Goal: Browse casually

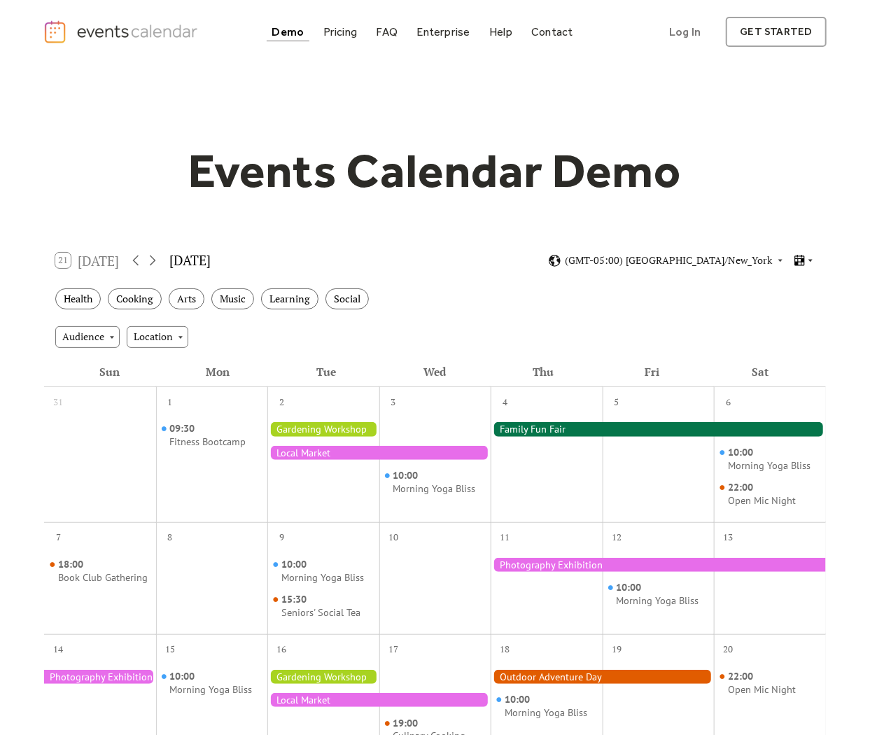
click at [797, 260] on icon at bounding box center [800, 260] width 10 height 11
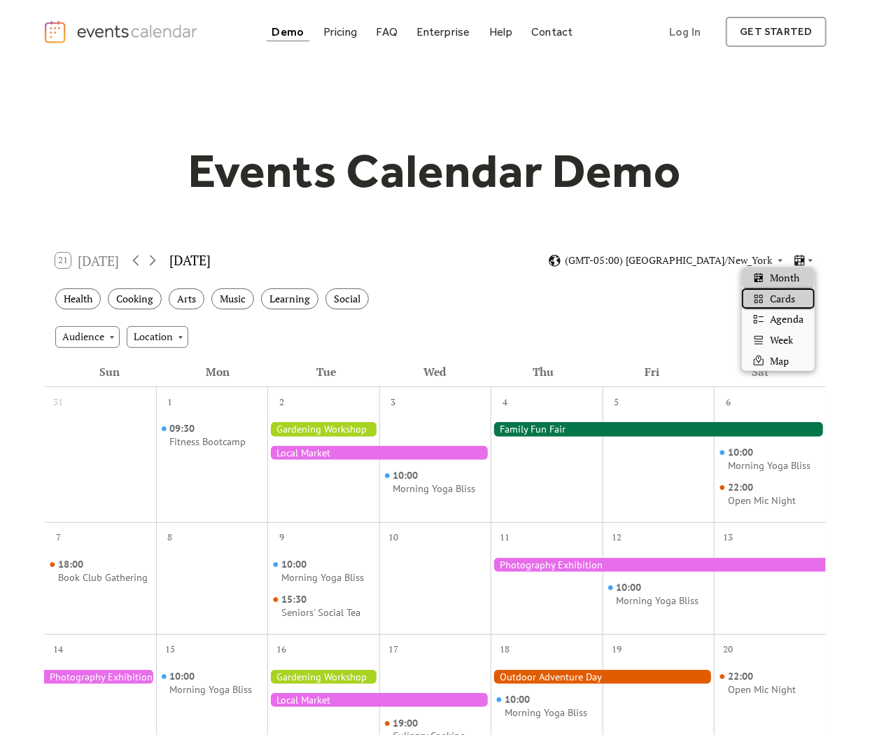
click at [799, 305] on div "Cards" at bounding box center [778, 298] width 73 height 21
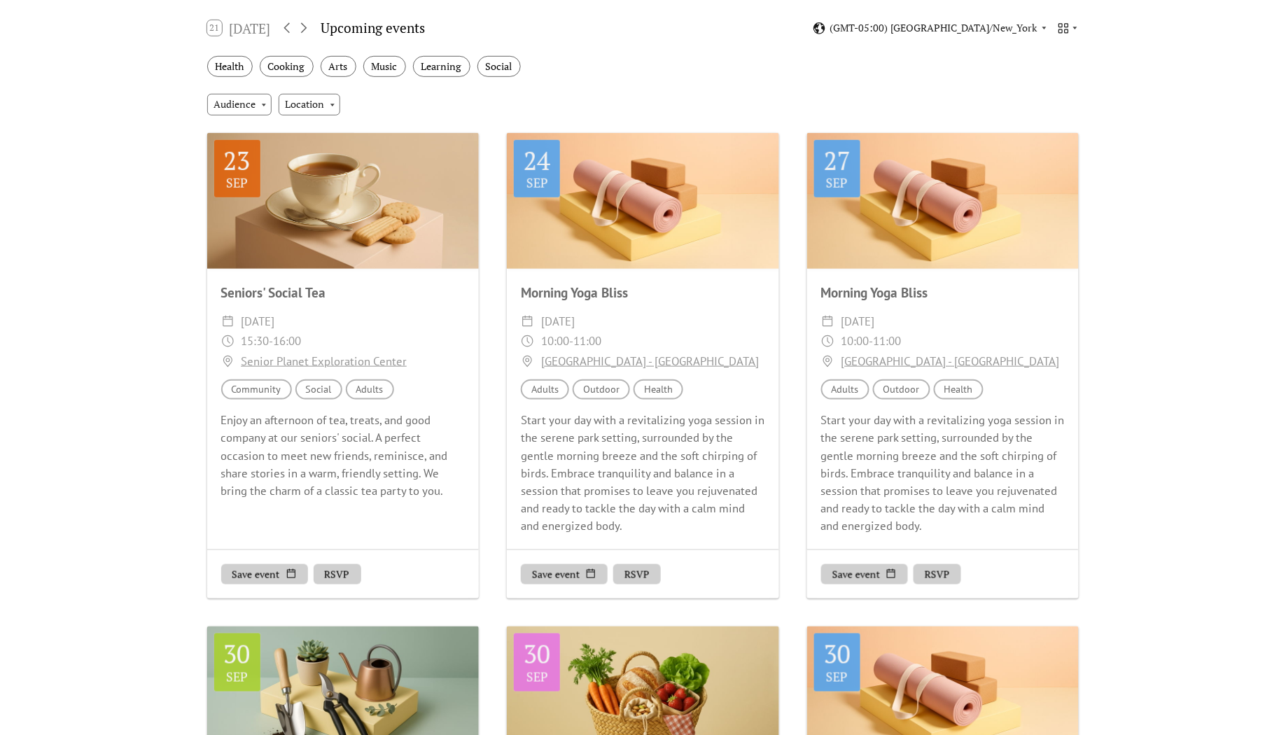
scroll to position [233, 0]
click at [310, 26] on icon at bounding box center [303, 27] width 17 height 17
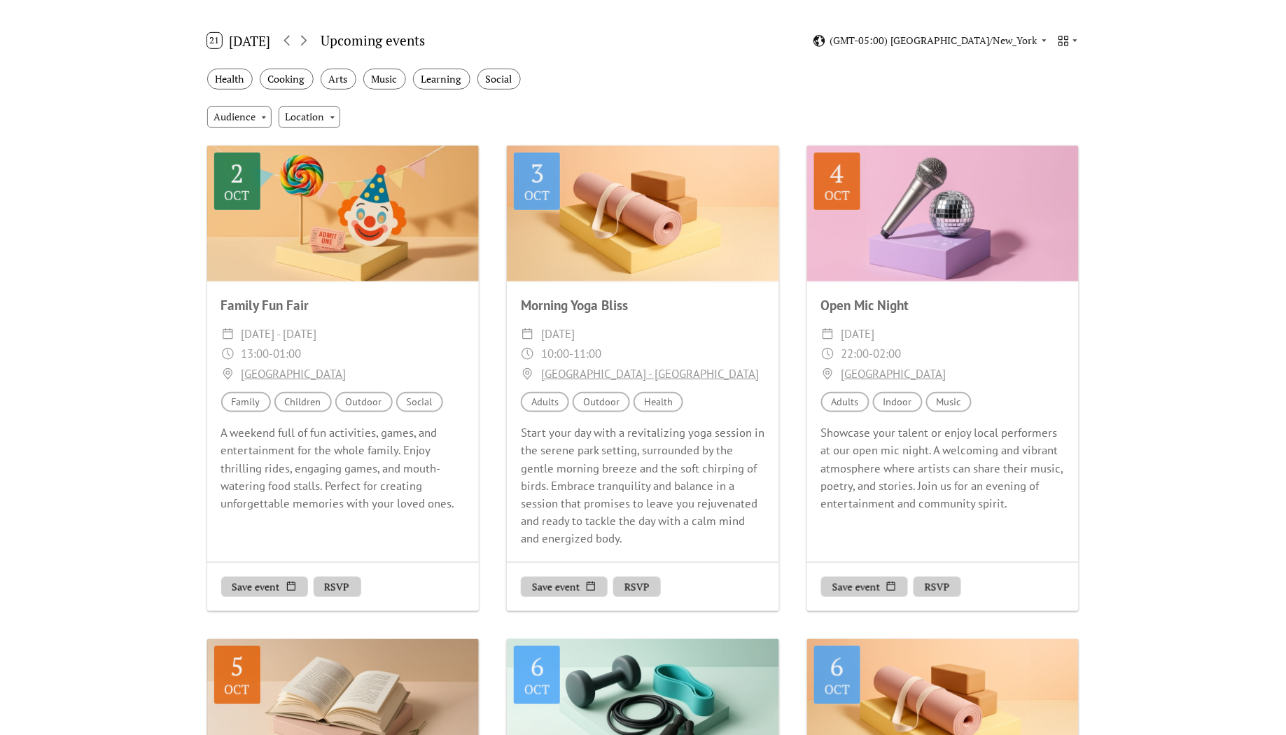
scroll to position [214, 0]
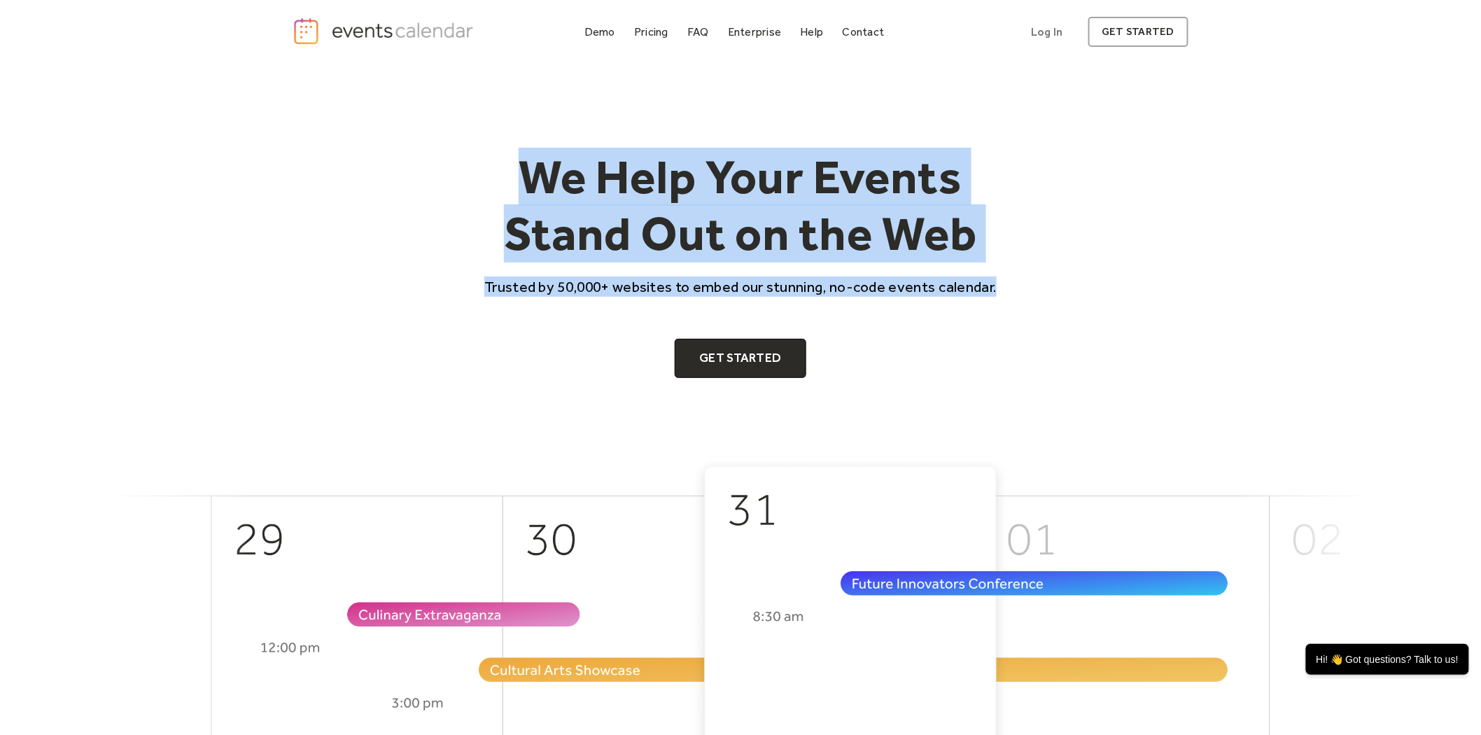
drag, startPoint x: 533, startPoint y: 185, endPoint x: 1007, endPoint y: 266, distance: 480.2
click at [1007, 266] on div "We Help Your Events Stand Out on the Web Trusted by 50,000+ websites to embed o…" at bounding box center [741, 263] width 538 height 230
copy div "We Help Your Events Stand Out on the Web Trusted by 50,000+ websites to embed o…"
